Goal: Task Accomplishment & Management: Complete application form

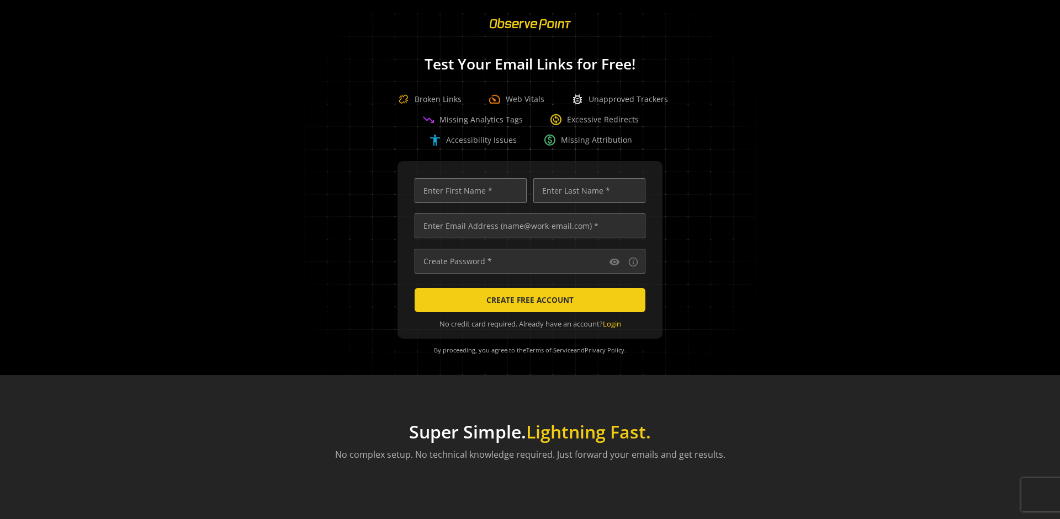
scroll to position [0, 3570]
click at [527, 226] on input "text" at bounding box center [529, 226] width 231 height 25
type input "[EMAIL_ADDRESS][DOMAIN_NAME]"
click at [467, 190] on input "text" at bounding box center [470, 190] width 112 height 25
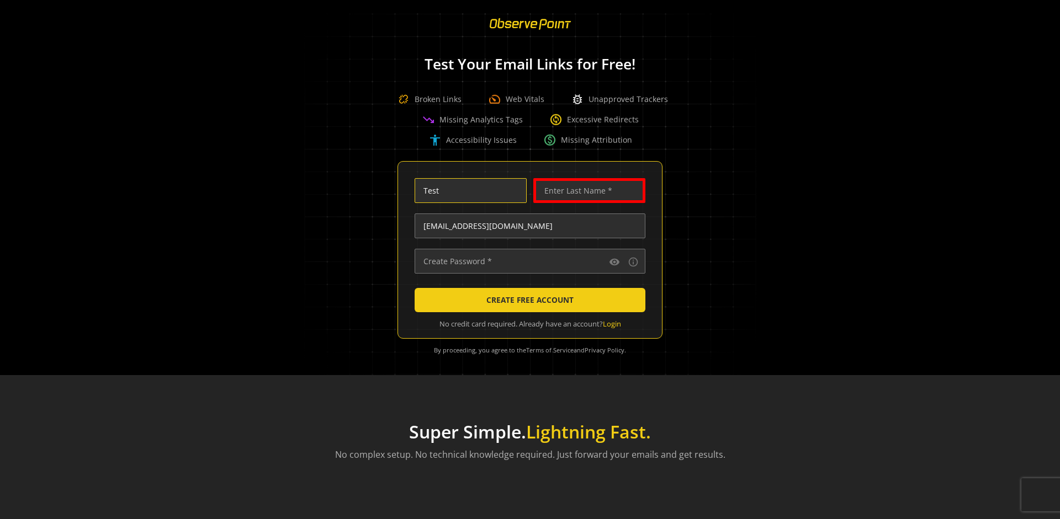
type input "Test"
click at [586, 190] on input "text" at bounding box center [589, 190] width 112 height 25
type input "Test"
click at [527, 261] on input "text" at bounding box center [529, 261] width 231 height 25
type input "••••••••••••••"
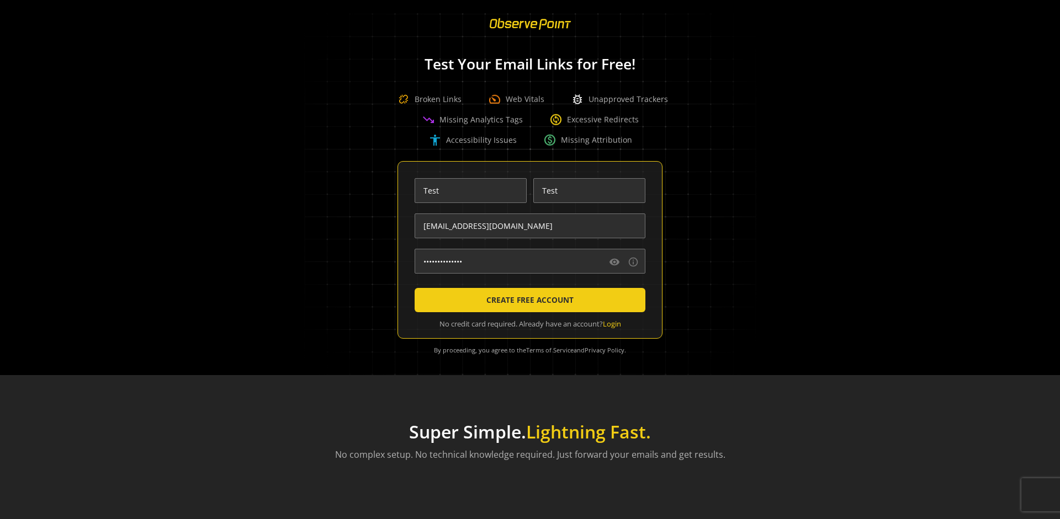
click at [527, 300] on span "CREATE FREE ACCOUNT" at bounding box center [529, 300] width 87 height 20
